Goal: Transaction & Acquisition: Purchase product/service

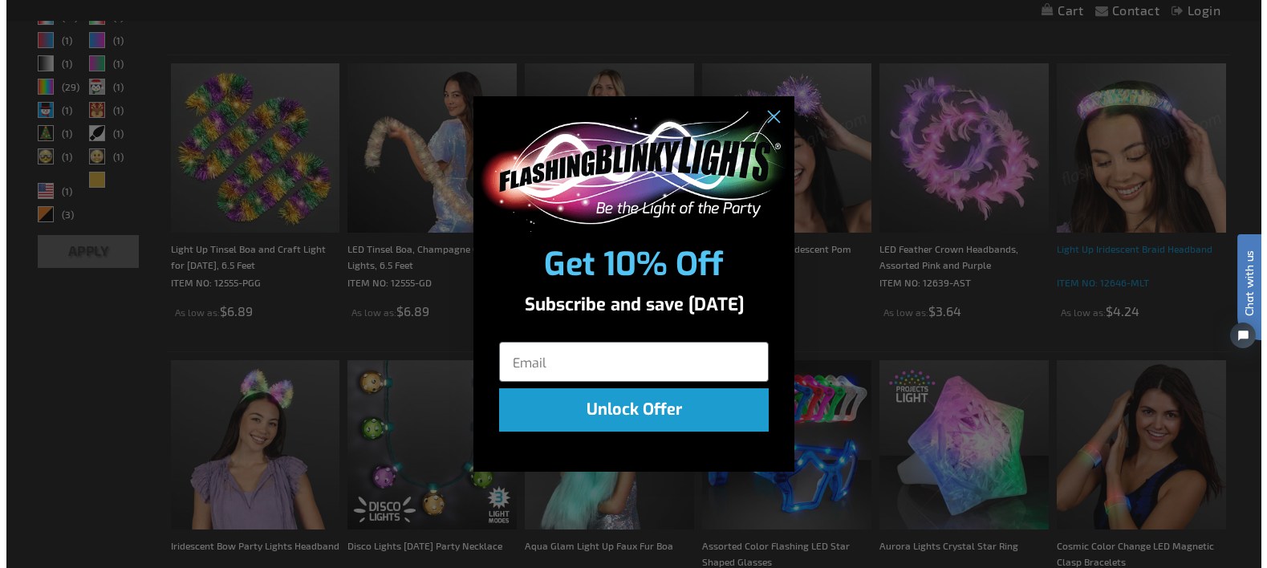
scroll to position [724, 0]
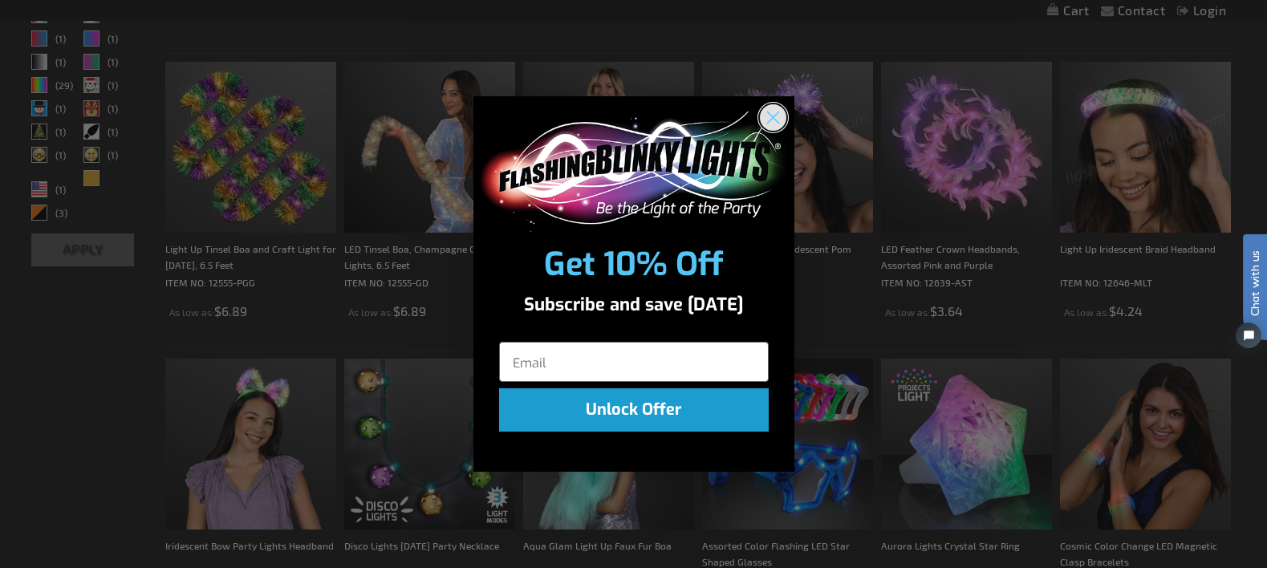
click at [767, 123] on circle "Close dialog" at bounding box center [772, 117] width 26 height 26
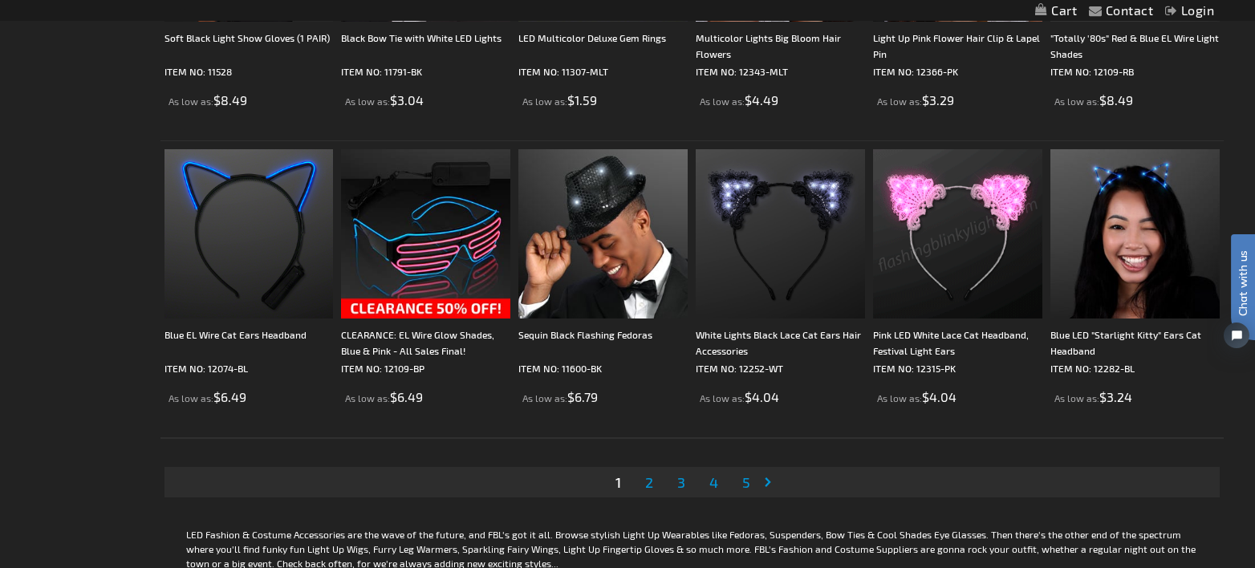
scroll to position [3050, 0]
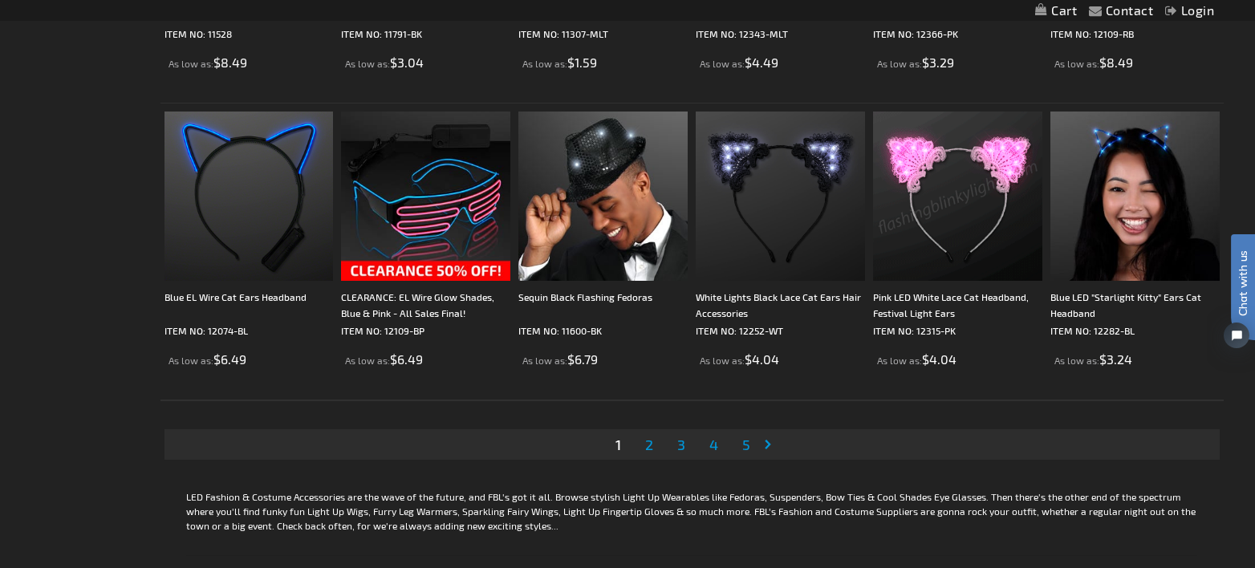
click at [655, 449] on link "Page 2" at bounding box center [649, 445] width 14 height 24
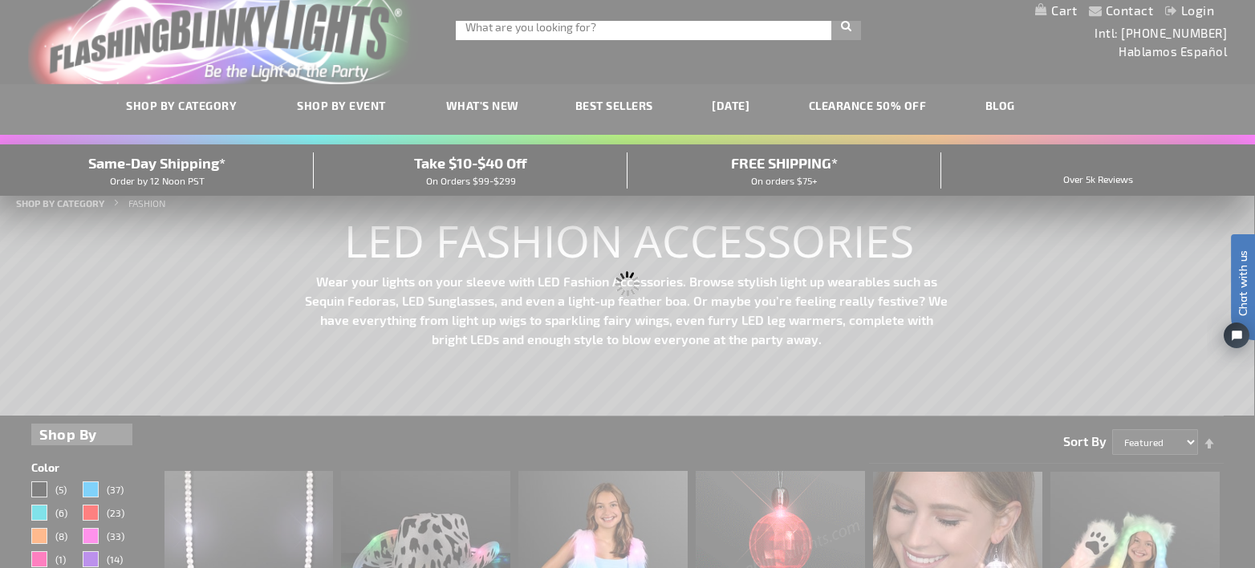
scroll to position [0, 0]
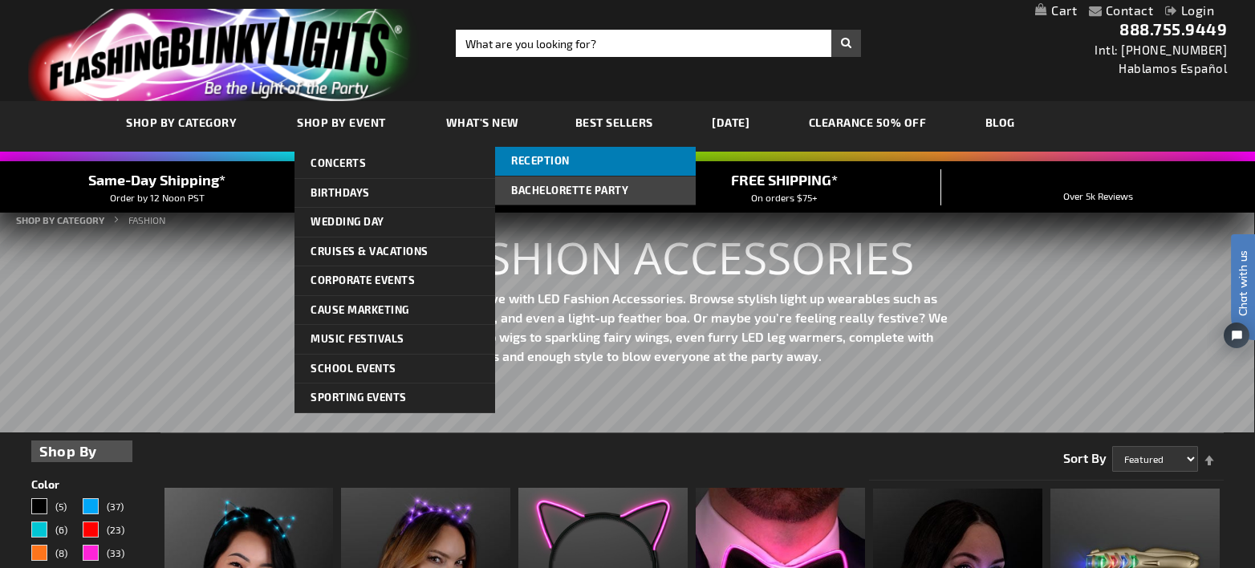
click at [552, 156] on span "Reception" at bounding box center [540, 160] width 59 height 13
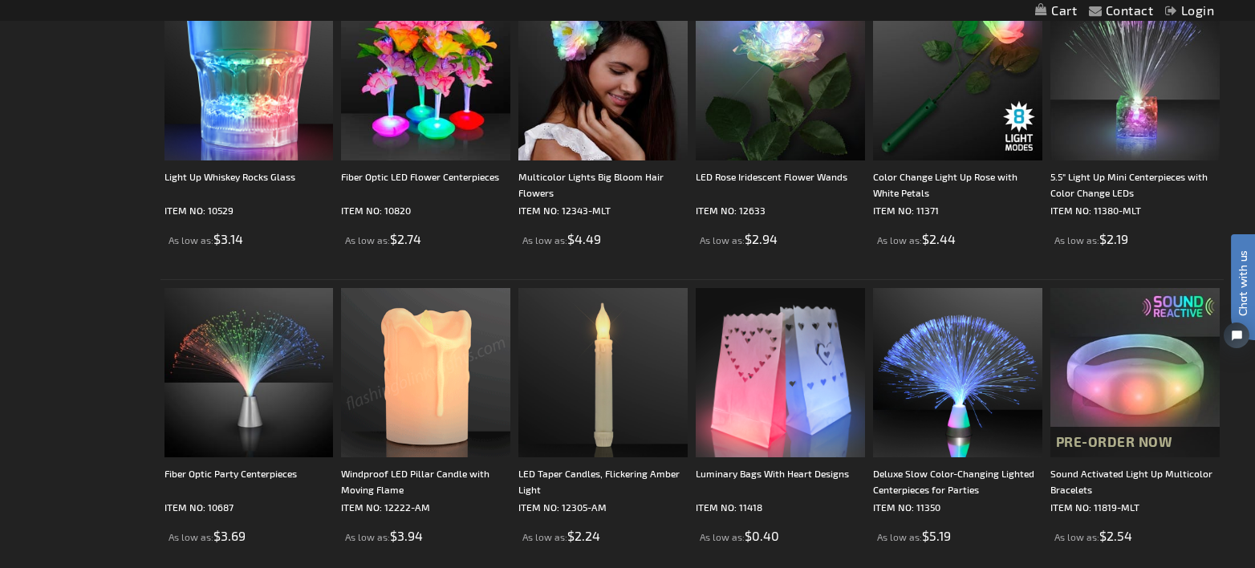
scroll to position [2890, 0]
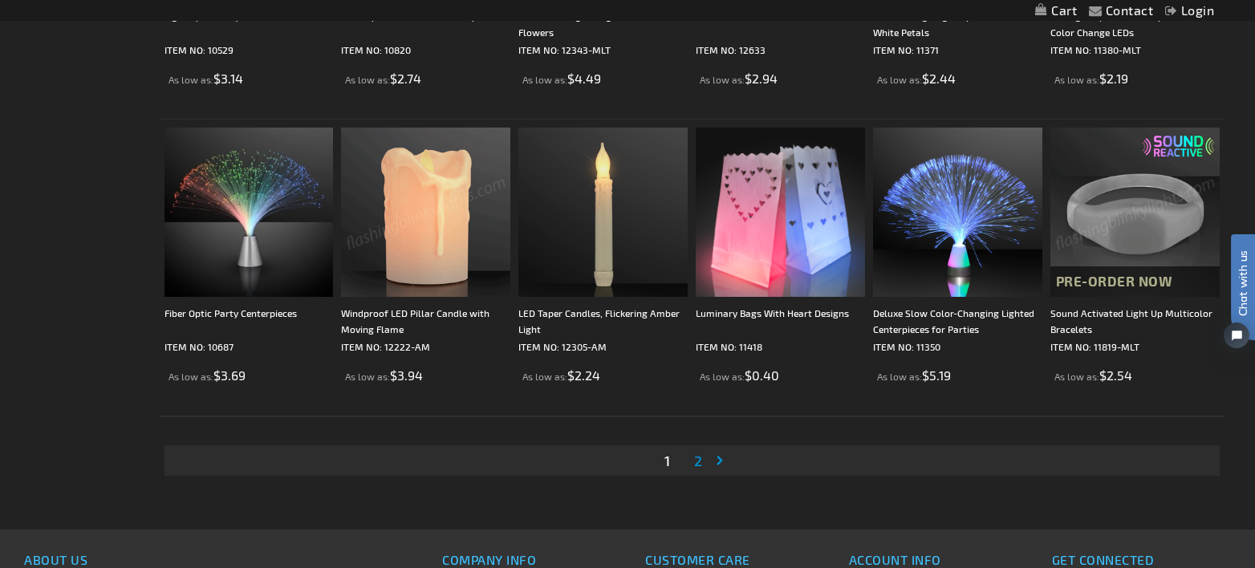
click at [1123, 223] on img at bounding box center [1135, 212] width 169 height 169
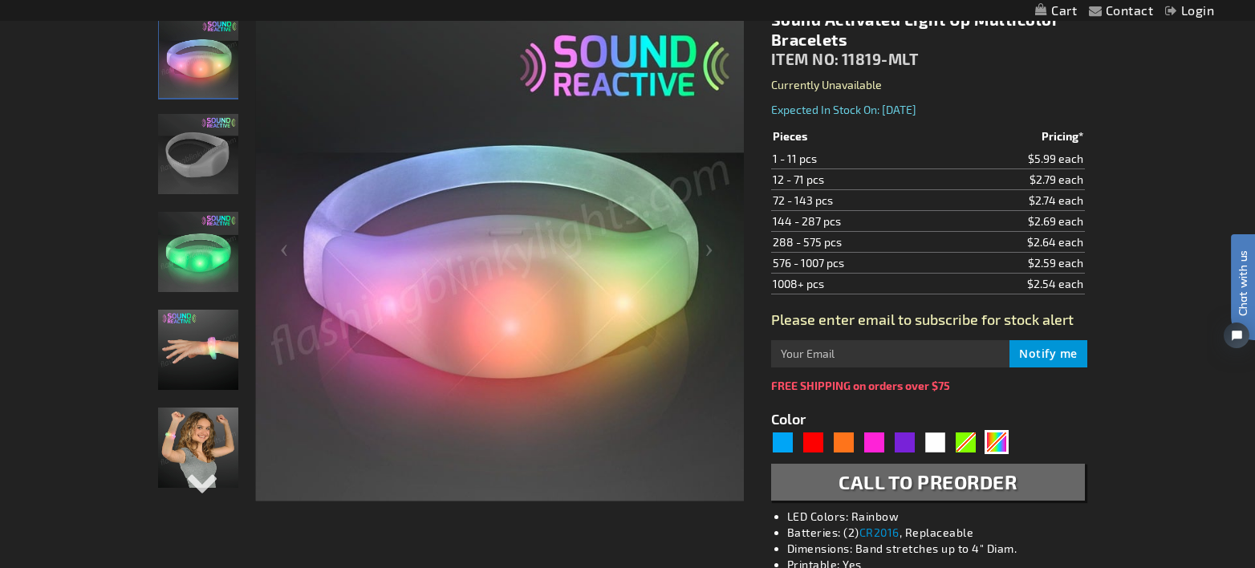
scroll to position [321, 0]
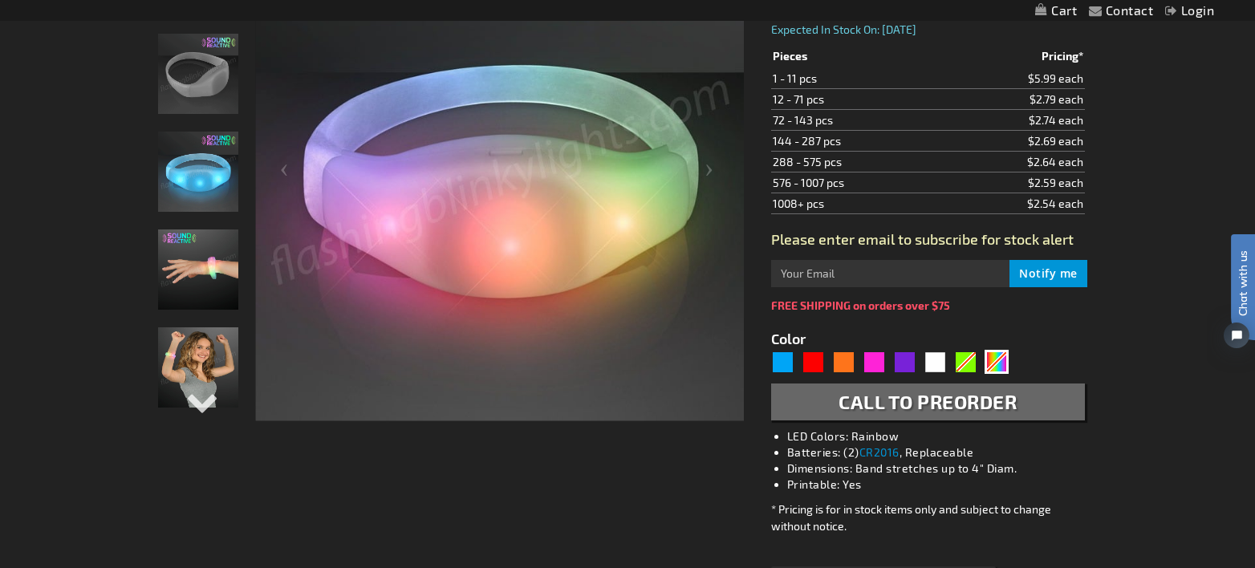
click at [978, 249] on div "Please enter email to subscribe for stock alert Notify me" at bounding box center [928, 264] width 314 height 69
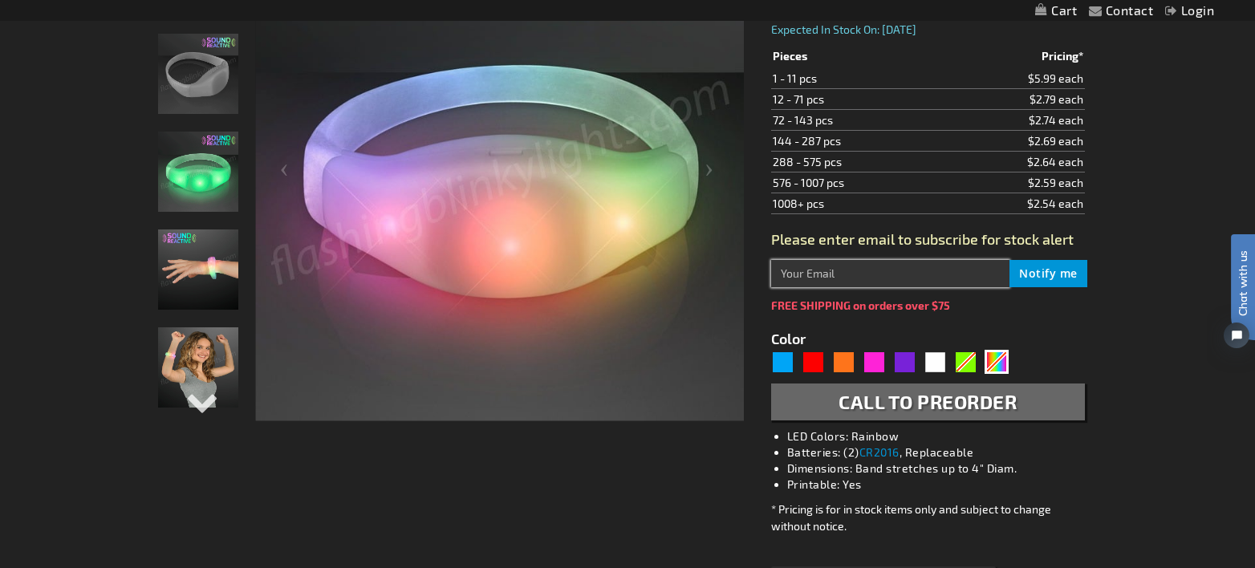
click at [976, 277] on input "text" at bounding box center [890, 273] width 238 height 27
click at [960, 279] on input "text" at bounding box center [890, 273] width 238 height 27
type input "P"
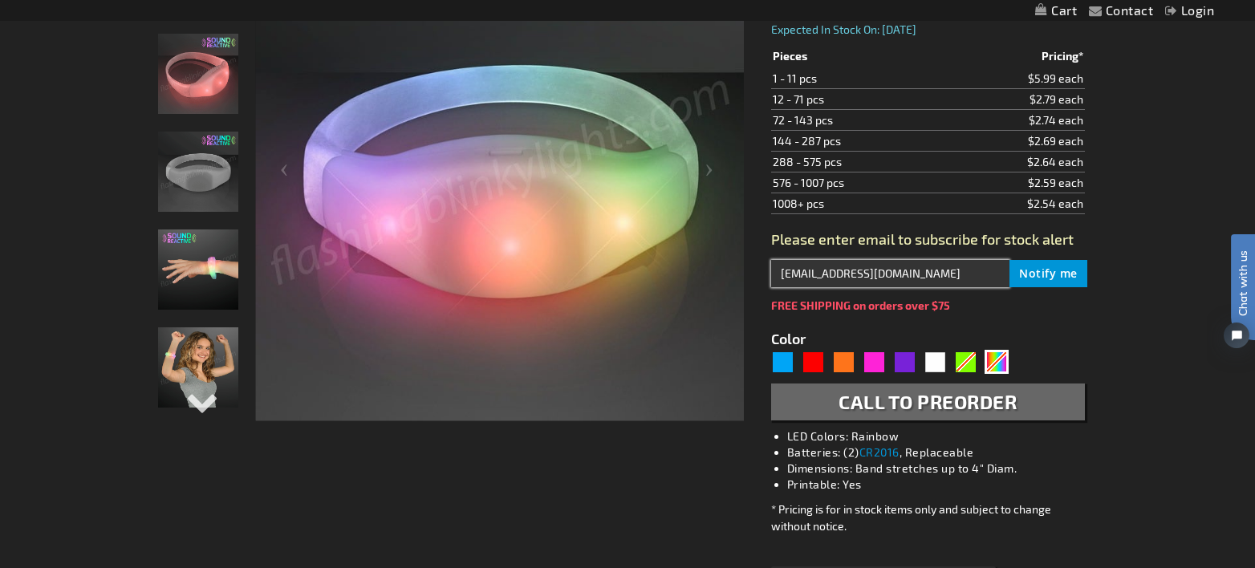
type input "pam9009@gmail.com"
click at [1010, 260] on button "Notify me" at bounding box center [1049, 273] width 78 height 27
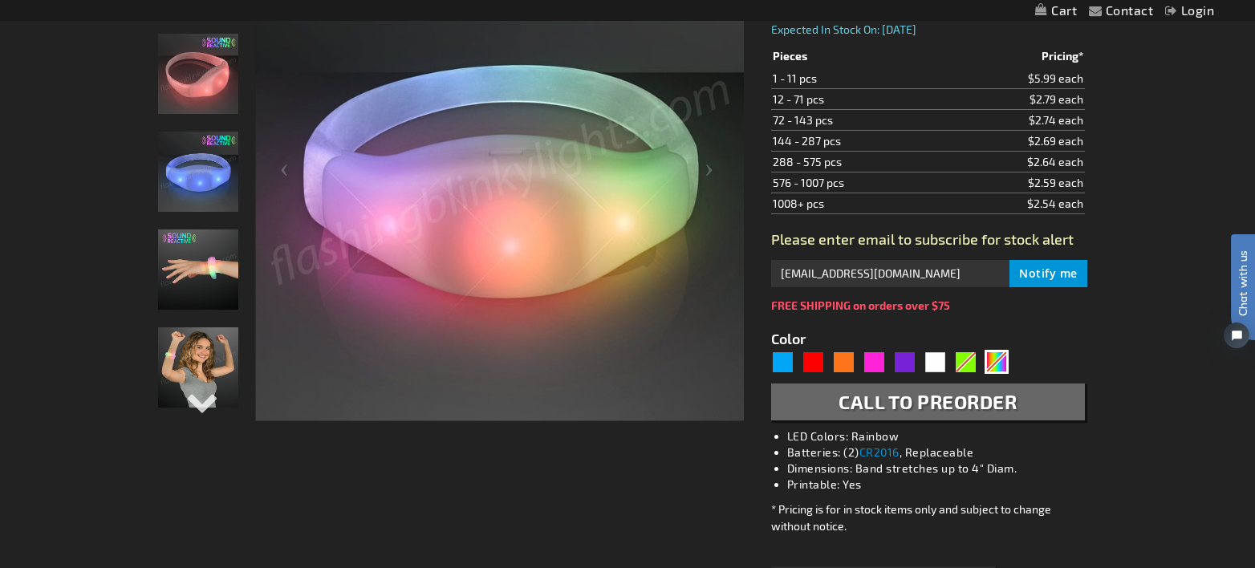
click at [1057, 259] on div "Please enter email to subscribe for stock alert pam9009@gmail.com Notify me" at bounding box center [928, 264] width 314 height 69
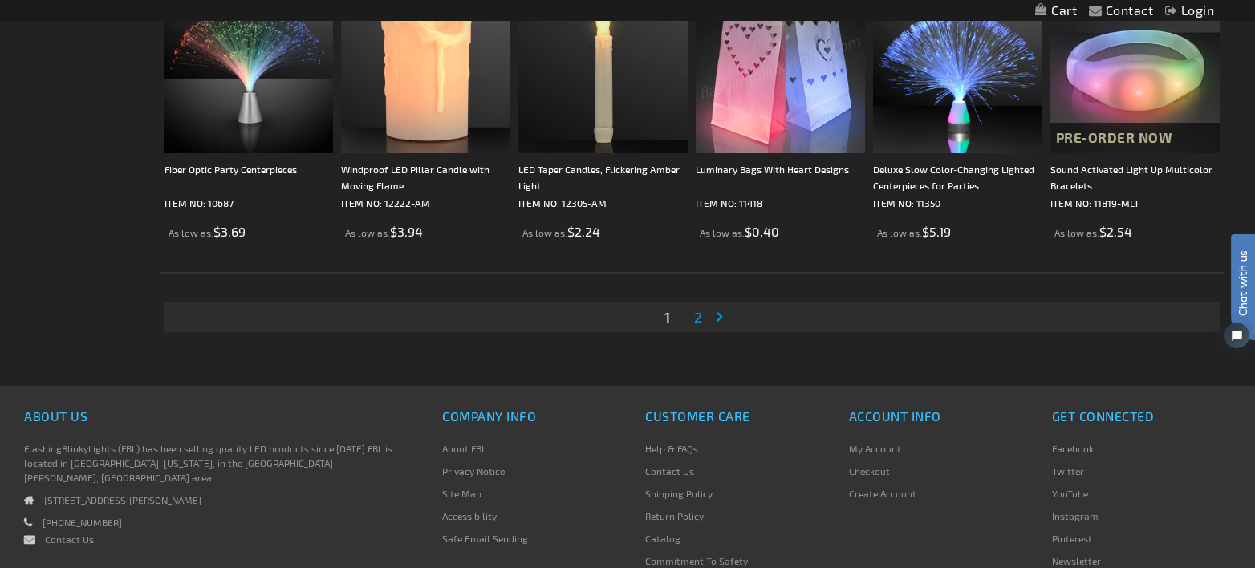
scroll to position [3051, 0]
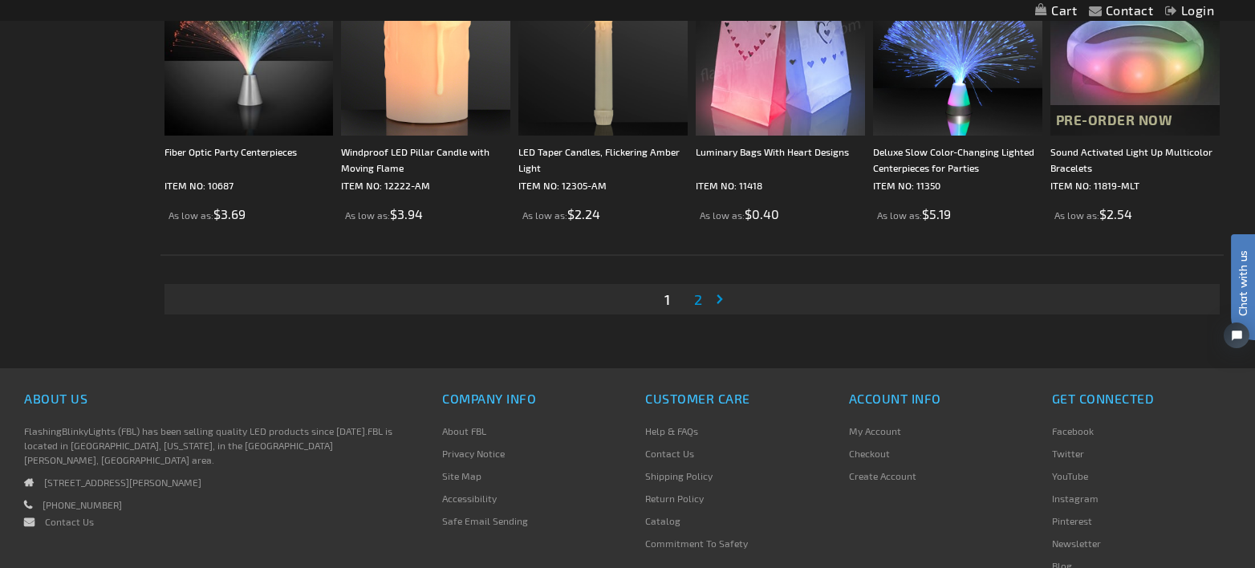
click at [700, 301] on span "2" at bounding box center [698, 300] width 8 height 18
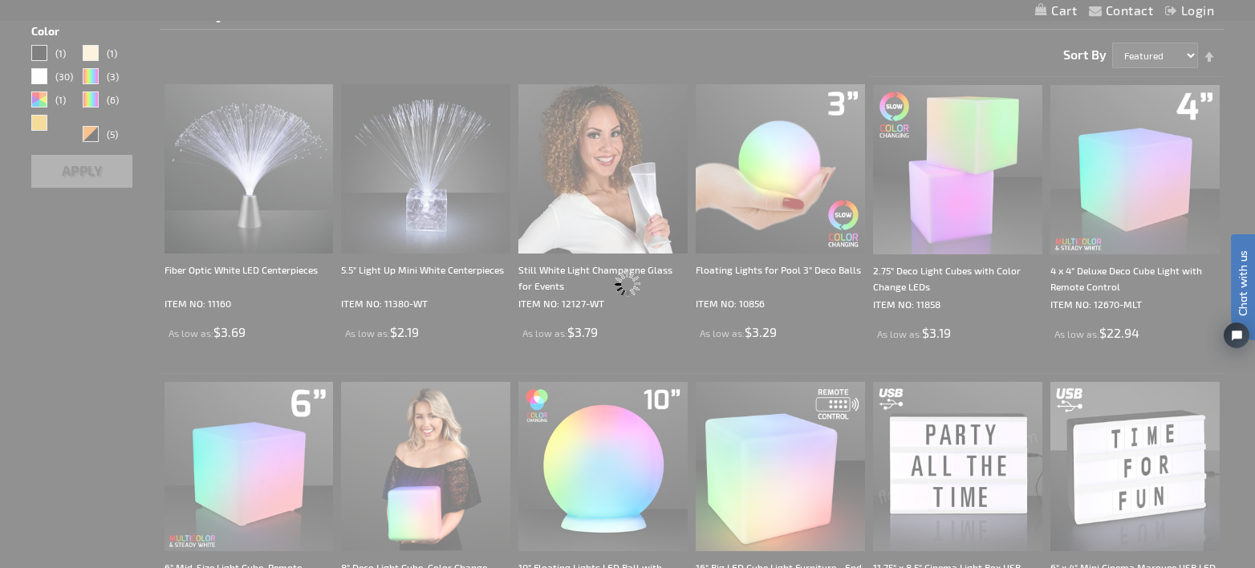
scroll to position [120, 0]
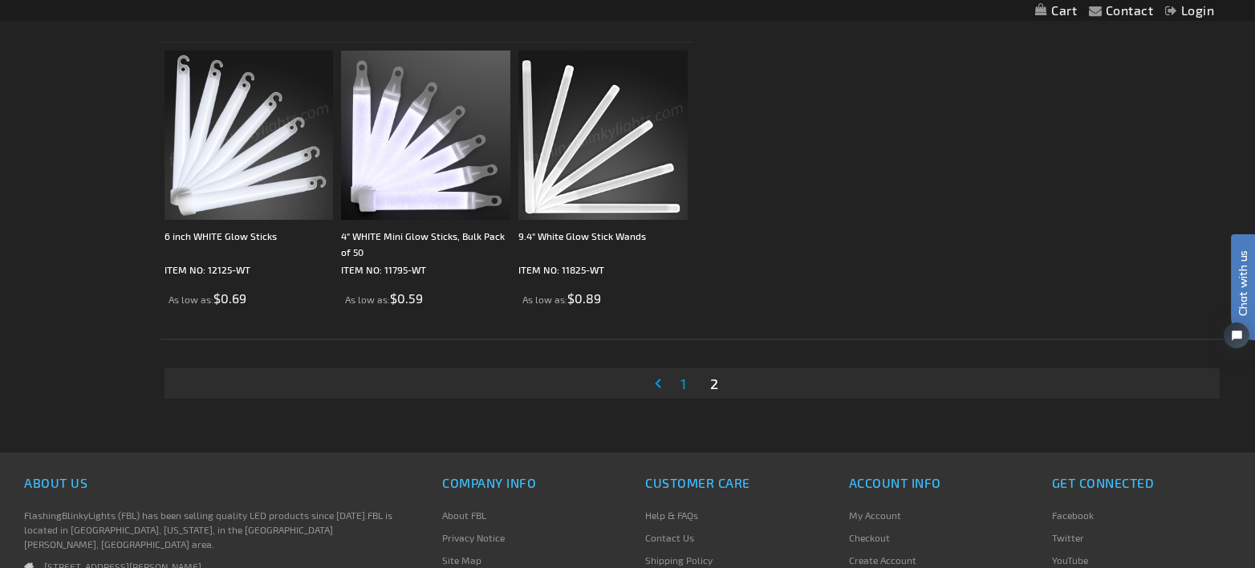
scroll to position [1204, 0]
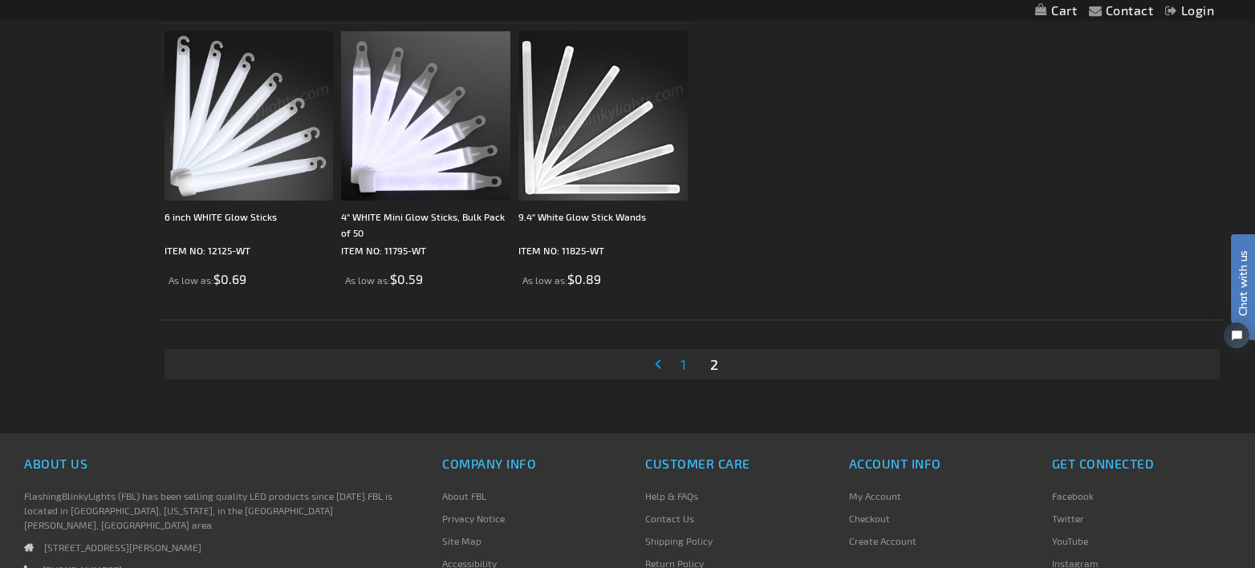
click at [687, 361] on link "Page 1" at bounding box center [683, 364] width 12 height 24
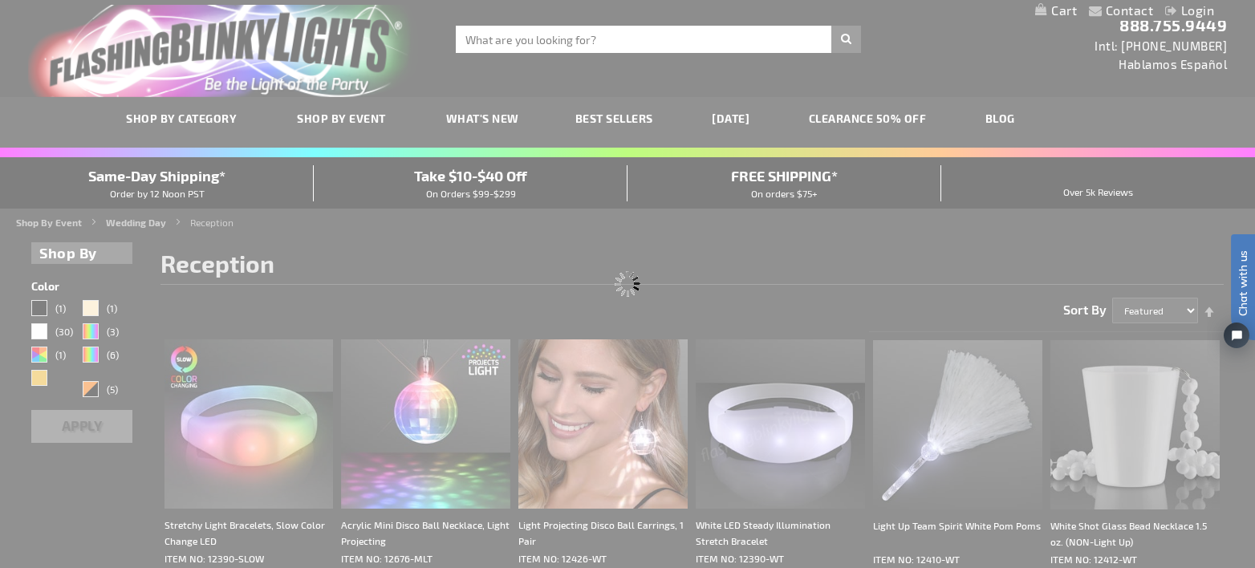
scroll to position [0, 0]
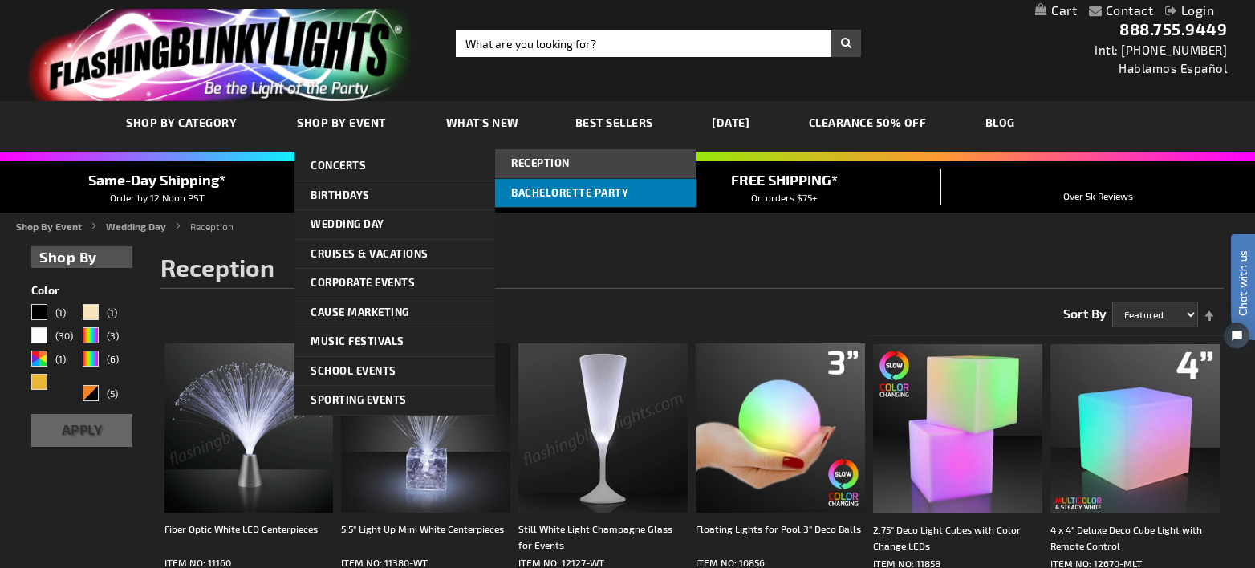
click at [535, 199] on link "Bachelorette Party" at bounding box center [595, 193] width 201 height 29
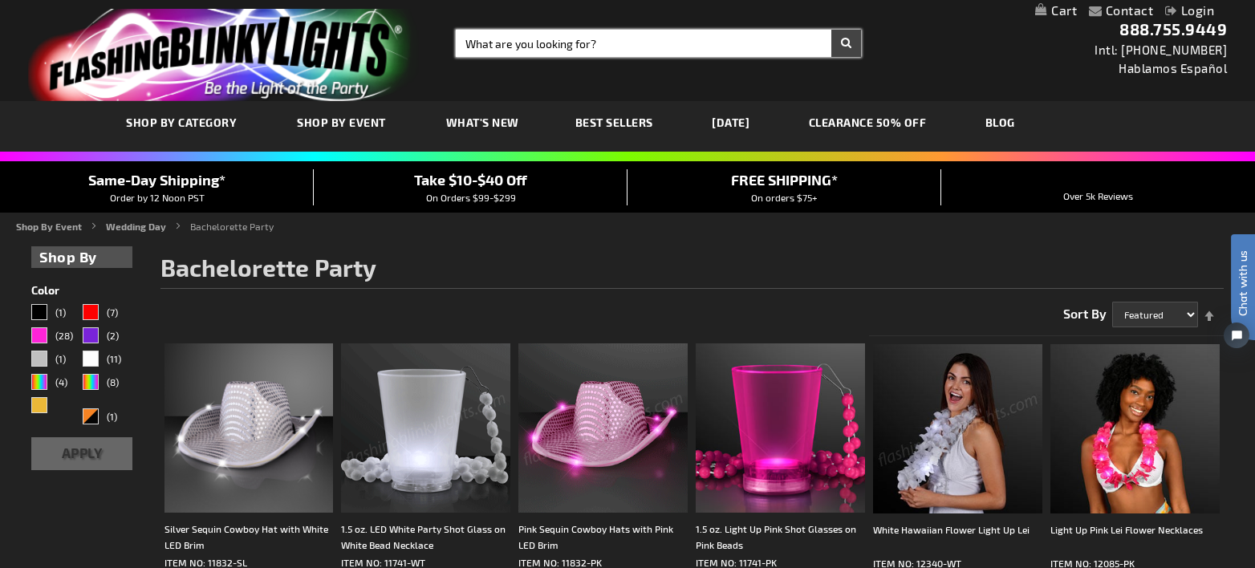
click at [619, 37] on input "Search" at bounding box center [658, 43] width 405 height 27
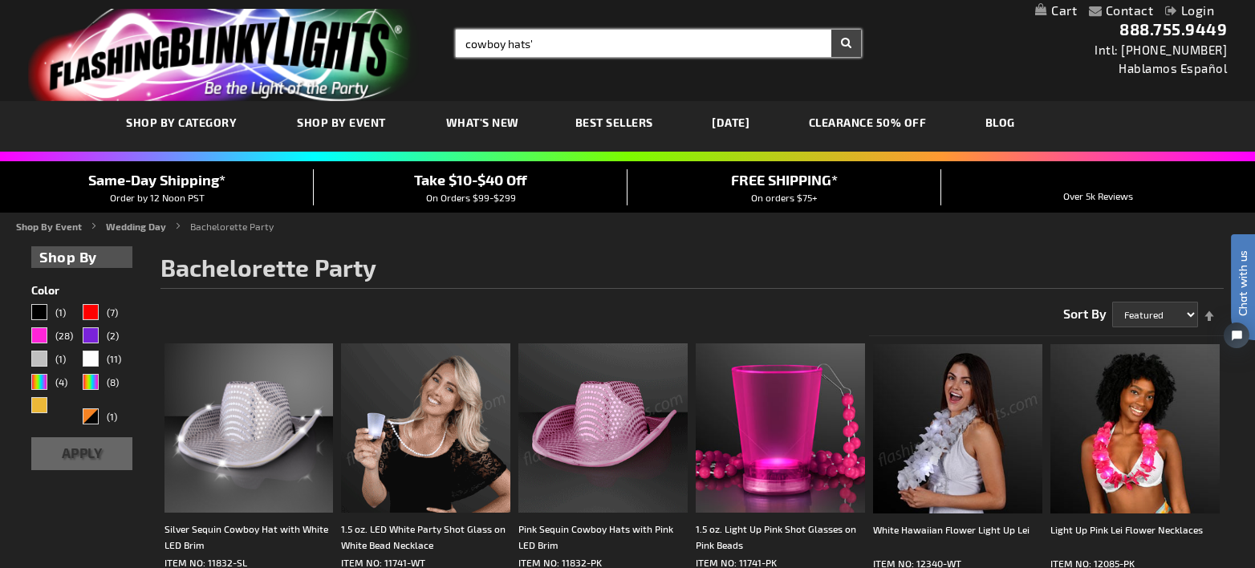
click at [832, 30] on button "Search" at bounding box center [847, 43] width 30 height 27
click at [574, 43] on input "cowboy hats'" at bounding box center [658, 43] width 405 height 27
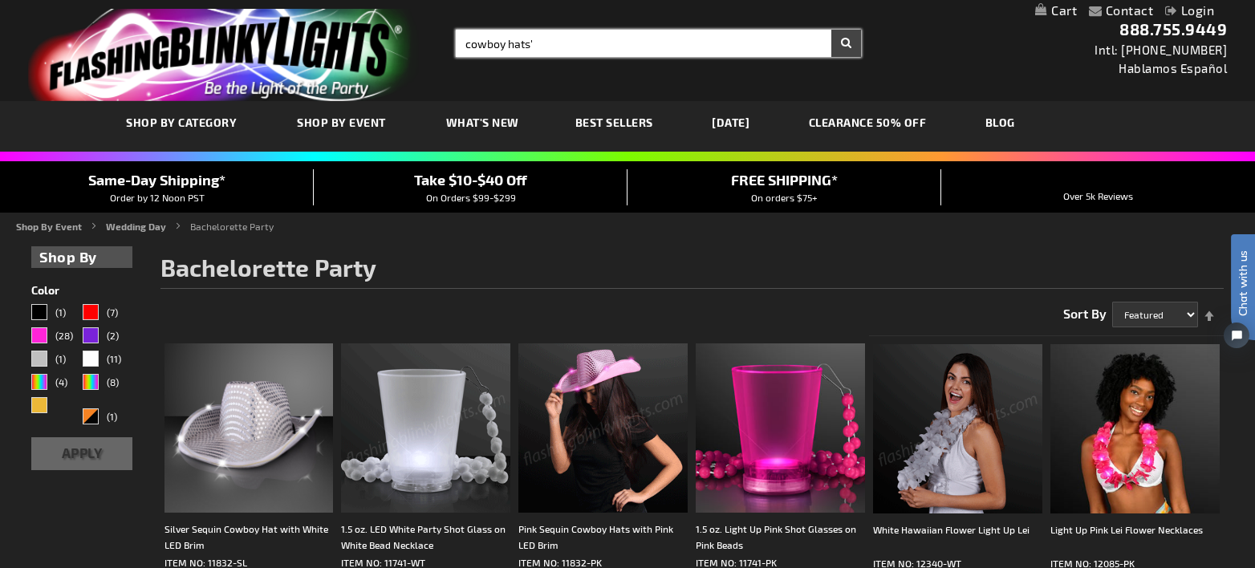
type input "cowboy hats"
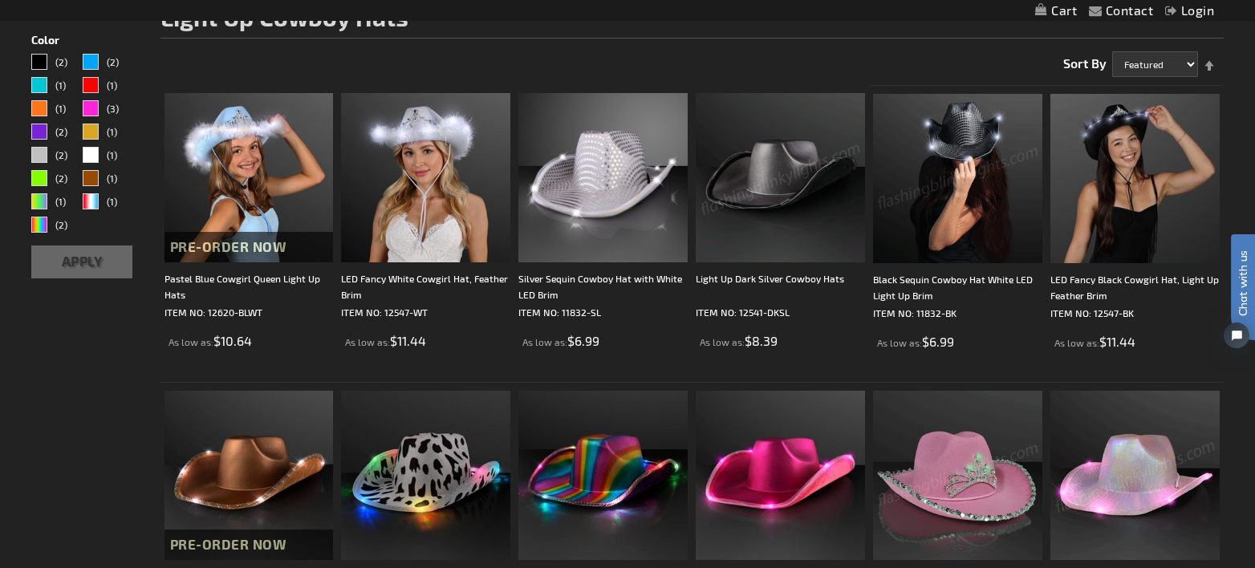
scroll to position [241, 0]
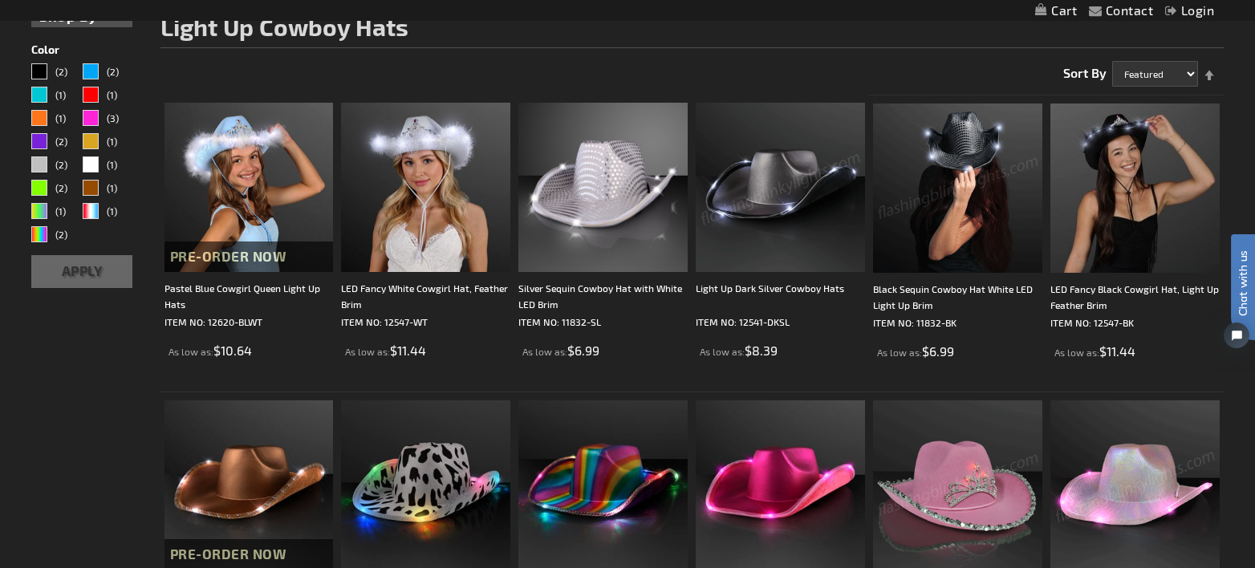
click at [902, 244] on img at bounding box center [957, 188] width 169 height 169
